Goal: Information Seeking & Learning: Learn about a topic

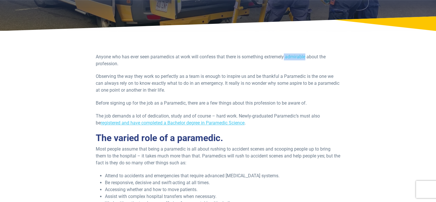
drag, startPoint x: 154, startPoint y: 118, endPoint x: 125, endPoint y: 120, distance: 29.0
click at [125, 67] on p "Anyone who has ever seen paramedics at work will confess that there is somethin…" at bounding box center [218, 60] width 245 height 14
click at [234, 94] on p "Observing the way they work so perfectly as a team is enough to inspire us and …" at bounding box center [218, 83] width 245 height 21
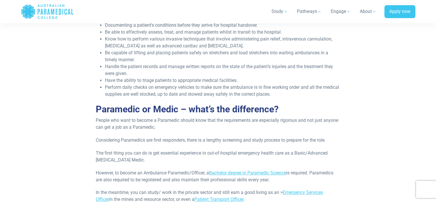
scroll to position [258, 0]
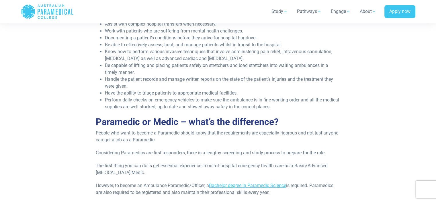
drag, startPoint x: 155, startPoint y: 92, endPoint x: 135, endPoint y: 90, distance: 20.5
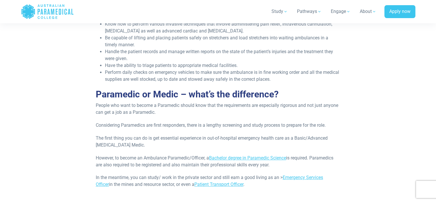
scroll to position [287, 0]
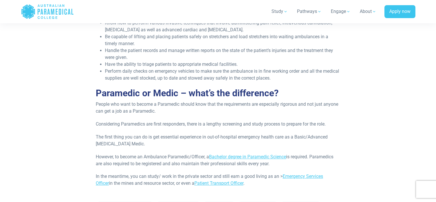
drag, startPoint x: 249, startPoint y: 108, endPoint x: 308, endPoint y: 106, distance: 58.8
click at [309, 113] on body "Home Blog Student Portal Contact us AU 1300 377 741 NZ 0800 005 689 .logo-block…" at bounding box center [218, 122] width 436 height 819
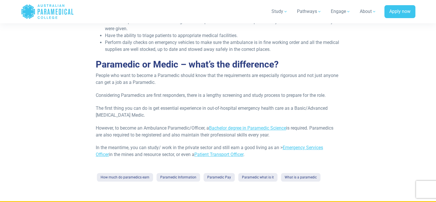
drag, startPoint x: 259, startPoint y: 88, endPoint x: 100, endPoint y: 84, distance: 159.0
click at [91, 84] on div "Anyone who has ever seen paramedics at work will confess that there is somethin…" at bounding box center [219, 3] width 336 height 359
drag, startPoint x: 319, startPoint y: 127, endPoint x: 295, endPoint y: 127, distance: 24.7
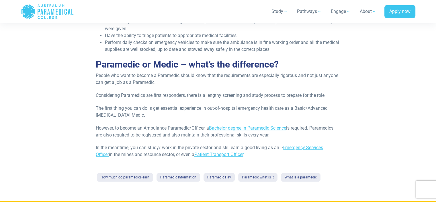
drag, startPoint x: 298, startPoint y: 126, endPoint x: 361, endPoint y: 135, distance: 64.3
click at [361, 135] on div "Anyone who has ever seen paramedics at work will confess that there is somethin…" at bounding box center [219, 3] width 336 height 359
drag, startPoint x: 319, startPoint y: 126, endPoint x: 295, endPoint y: 132, distance: 25.0
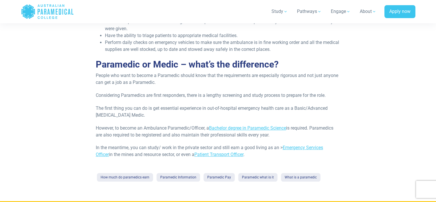
click at [390, 89] on section "Anyone who has ever seen paramedics at work will confess that there is somethin…" at bounding box center [219, 3] width 402 height 396
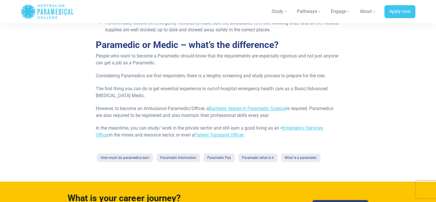
scroll to position [373, 0]
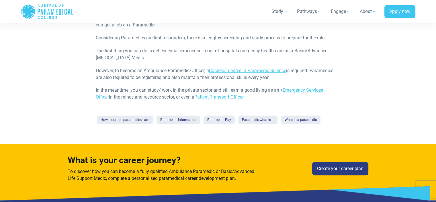
drag, startPoint x: 308, startPoint y: 128, endPoint x: 336, endPoint y: 125, distance: 28.0
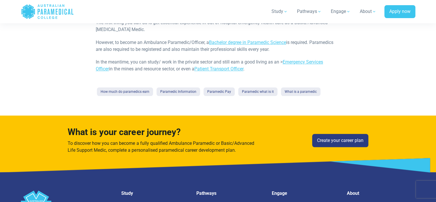
scroll to position [402, 0]
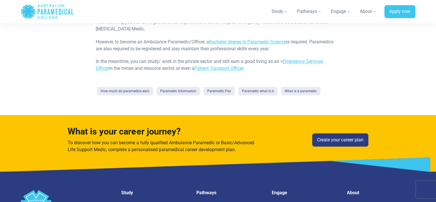
drag, startPoint x: 162, startPoint y: 135, endPoint x: 178, endPoint y: 136, distance: 15.8
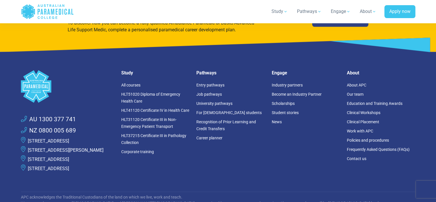
scroll to position [631, 0]
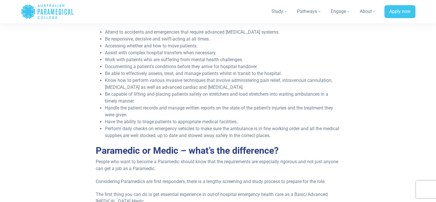
scroll to position [316, 0]
